Goal: Navigation & Orientation: Find specific page/section

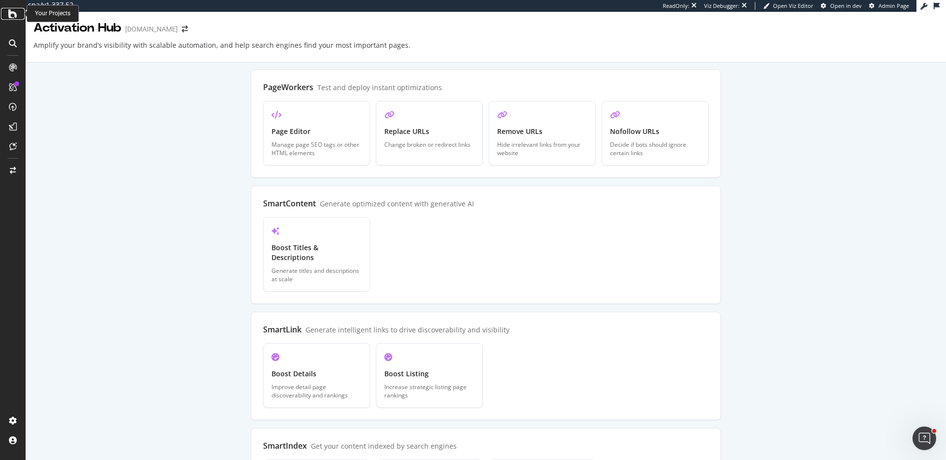
click at [14, 18] on icon at bounding box center [12, 14] width 9 height 12
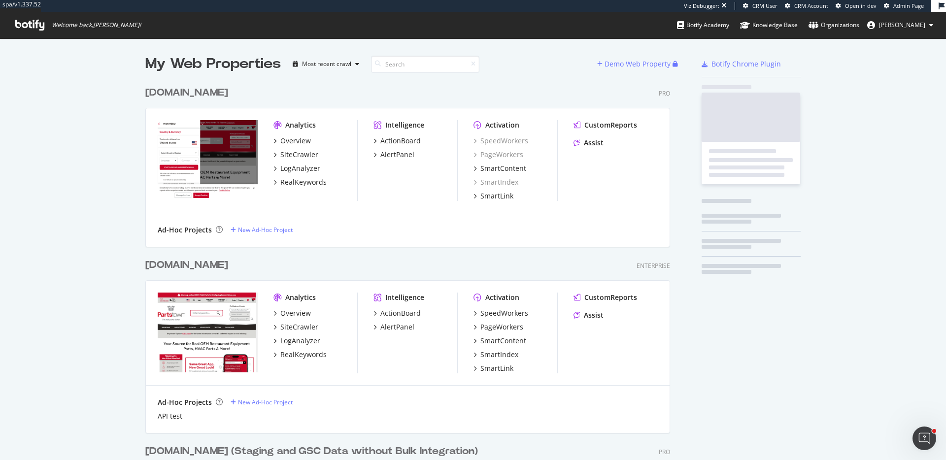
scroll to position [531, 533]
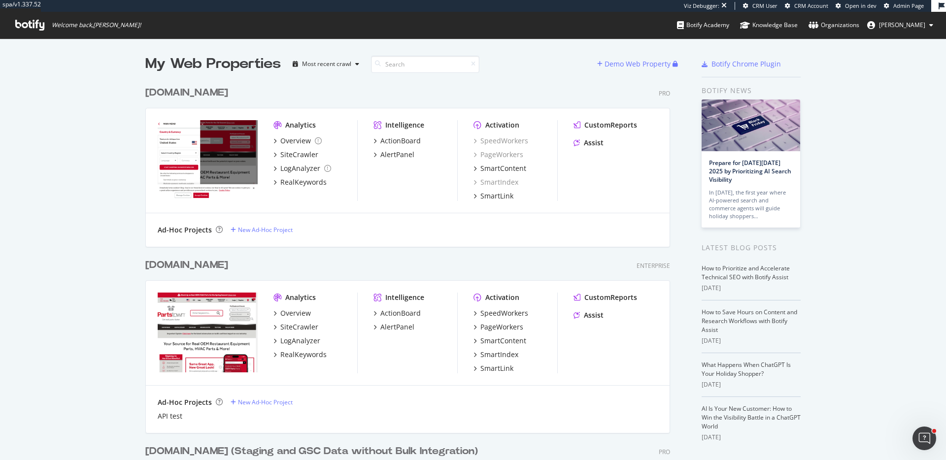
click at [187, 89] on div "partstown.ca" at bounding box center [186, 93] width 83 height 14
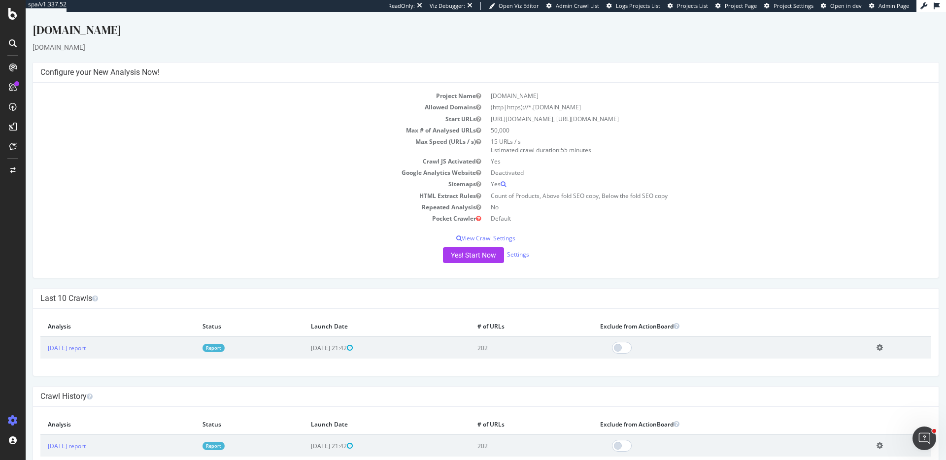
click at [750, 8] on span "Project Page" at bounding box center [741, 5] width 32 height 7
click at [74, 184] on div "PageWorkers" at bounding box center [56, 184] width 41 height 10
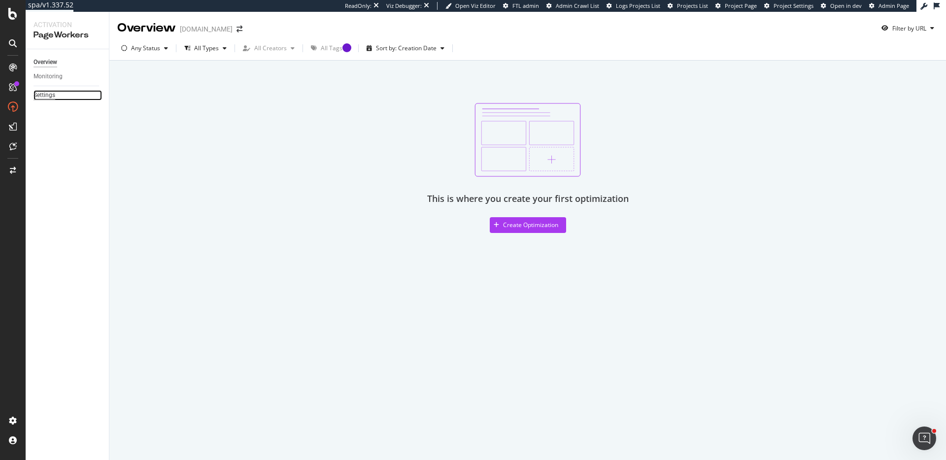
click at [51, 96] on div "Settings" at bounding box center [45, 95] width 22 height 10
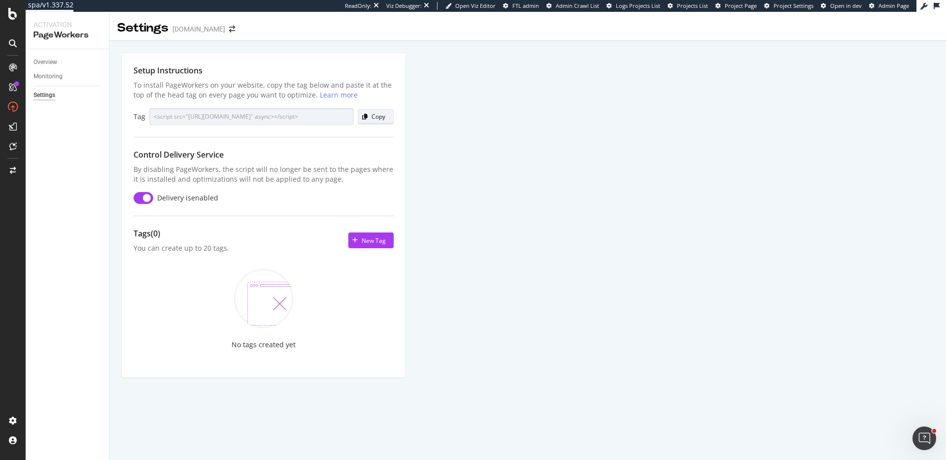
click at [380, 117] on div "Copy" at bounding box center [379, 116] width 14 height 8
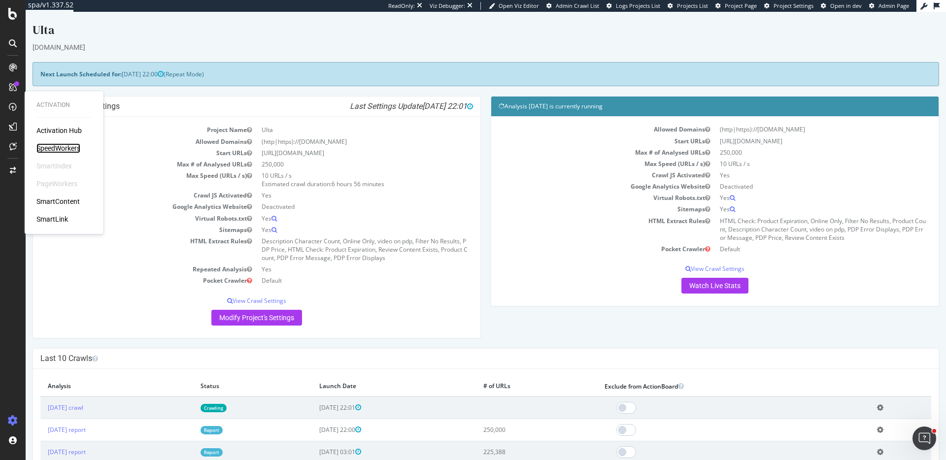
click at [63, 150] on div "SpeedWorkers" at bounding box center [58, 148] width 44 height 10
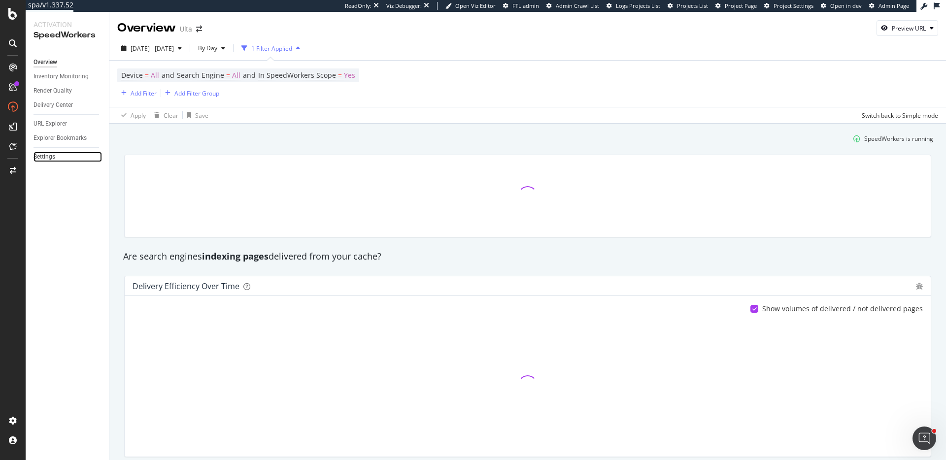
click at [59, 157] on link "Settings" at bounding box center [68, 157] width 69 height 10
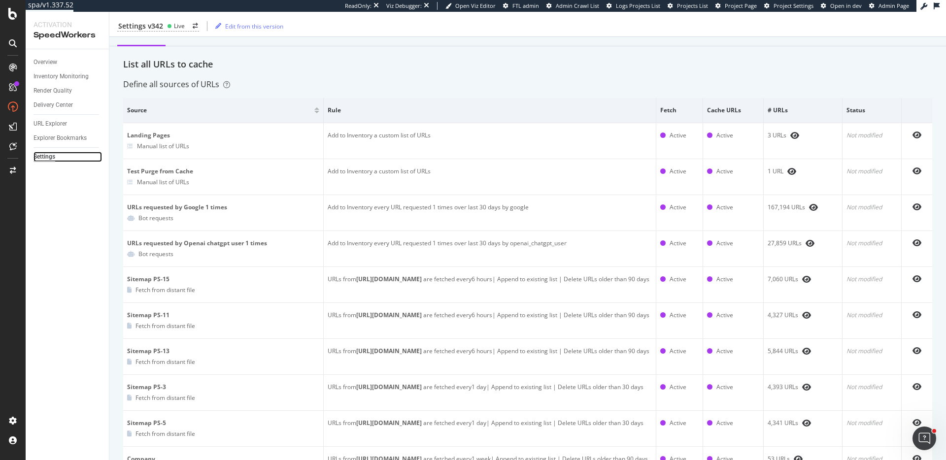
scroll to position [28, 0]
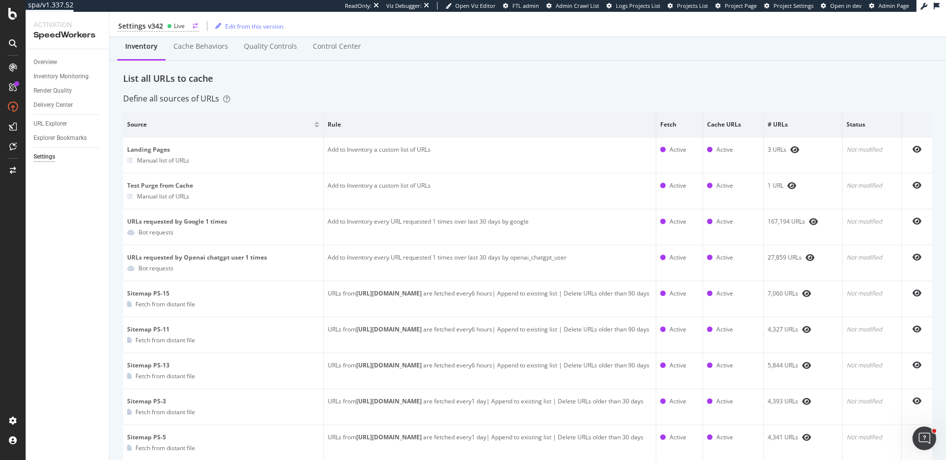
click at [153, 21] on div "Settings v342" at bounding box center [140, 26] width 45 height 10
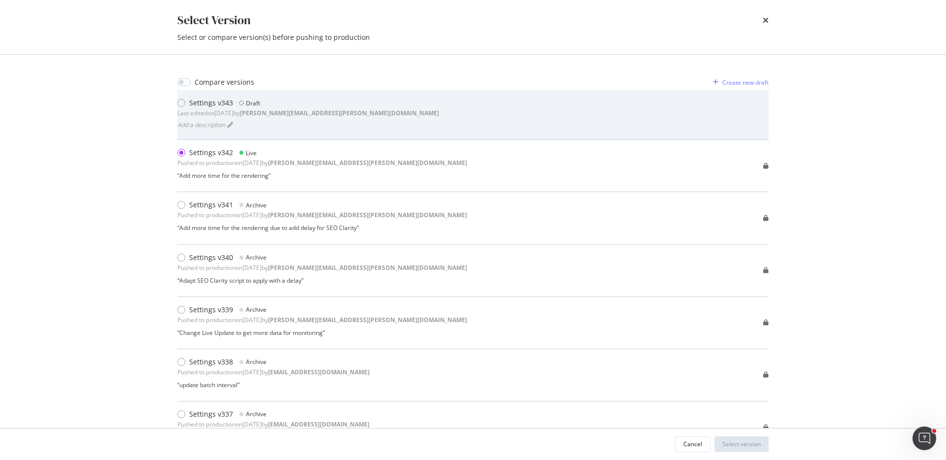
click at [313, 120] on div "Add a description" at bounding box center [308, 125] width 262 height 14
click at [212, 103] on div "Settings v343" at bounding box center [211, 103] width 44 height 10
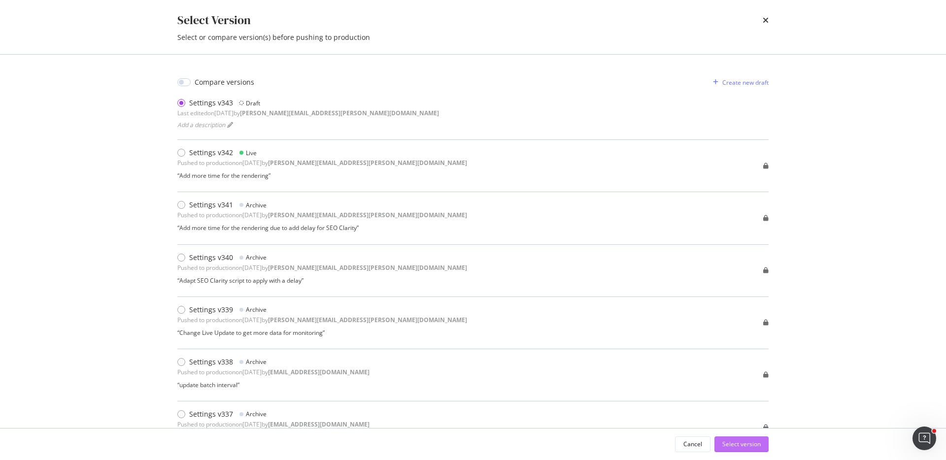
click at [754, 447] on div "Select version" at bounding box center [741, 444] width 38 height 8
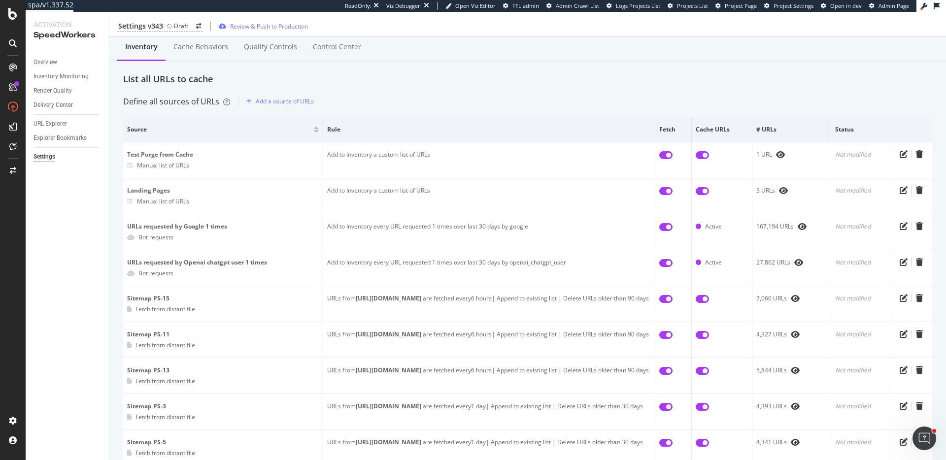
scroll to position [29, 0]
click at [301, 100] on div "Add a source of URLs" at bounding box center [285, 100] width 58 height 8
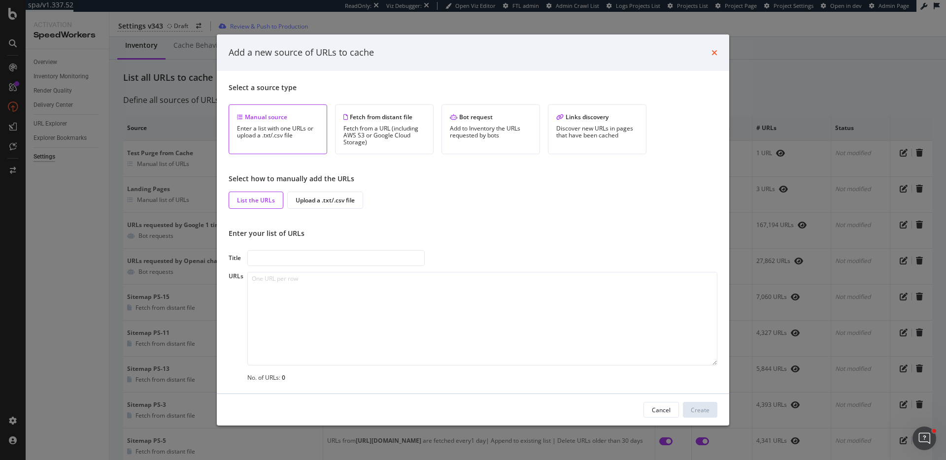
click at [715, 49] on icon "times" at bounding box center [715, 53] width 6 height 8
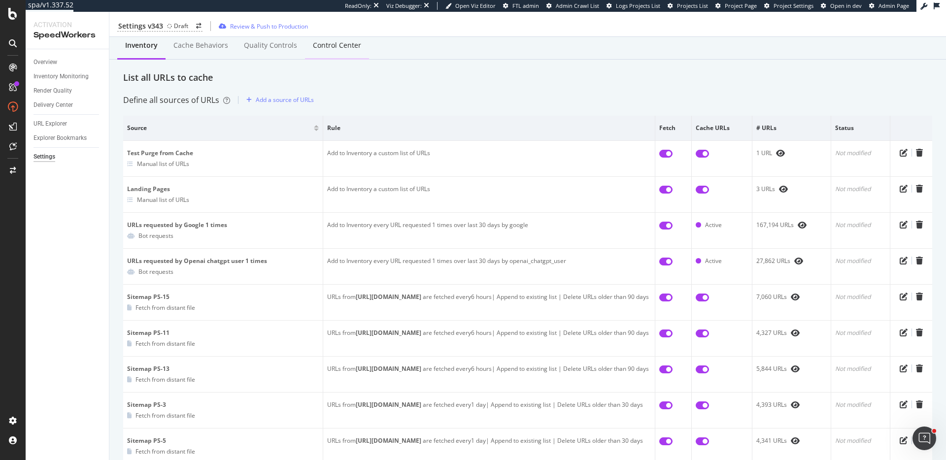
click at [344, 45] on div "Control Center" at bounding box center [337, 45] width 48 height 10
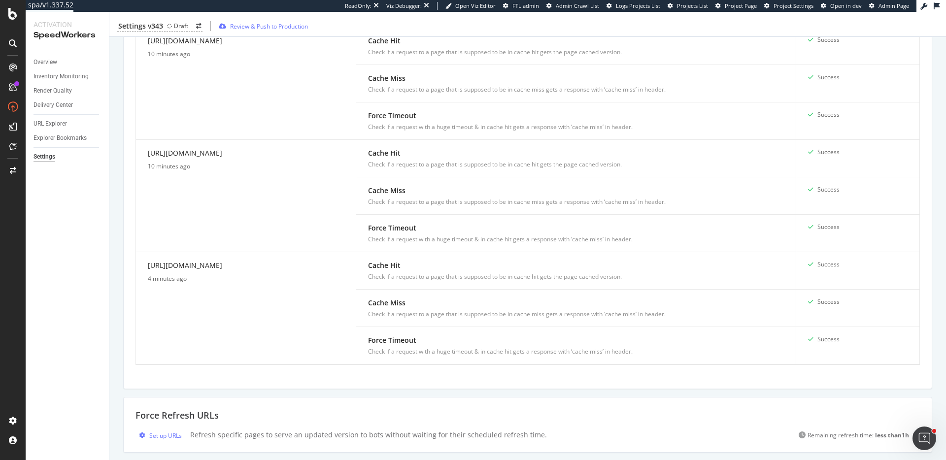
scroll to position [1063, 0]
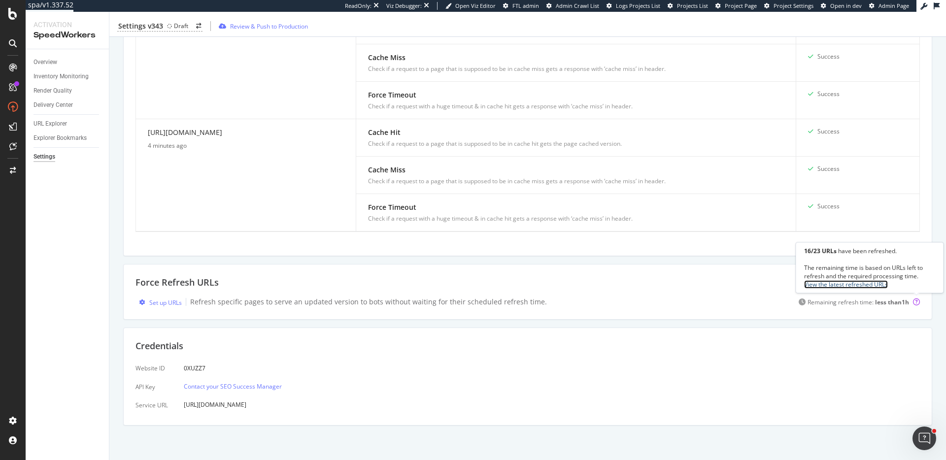
click at [858, 287] on link "View the latest refreshed URLs" at bounding box center [846, 284] width 84 height 8
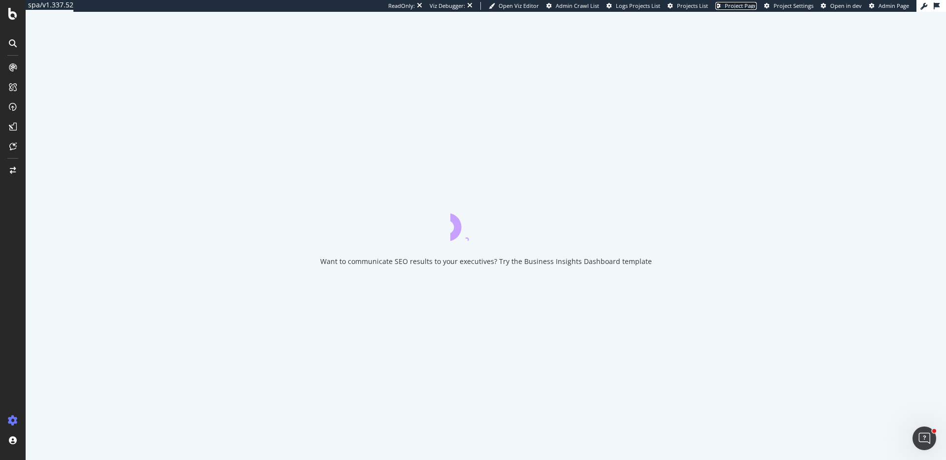
click at [739, 7] on span "Project Page" at bounding box center [741, 5] width 32 height 7
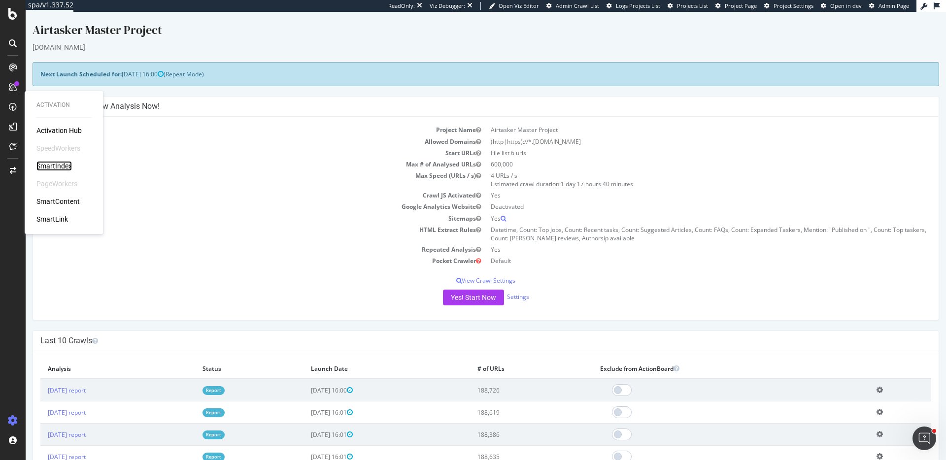
click at [59, 167] on div "SmartIndex" at bounding box center [53, 166] width 35 height 10
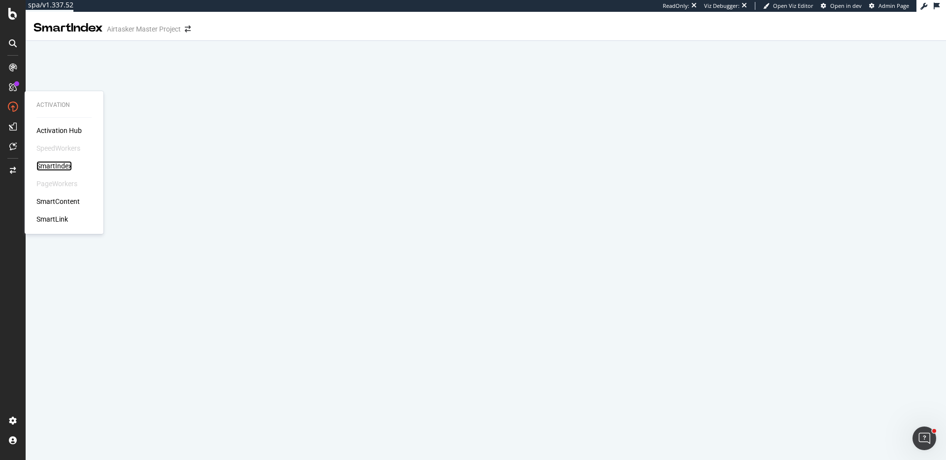
click at [66, 164] on div "SmartIndex" at bounding box center [53, 166] width 35 height 10
